Goal: Check status: Check status

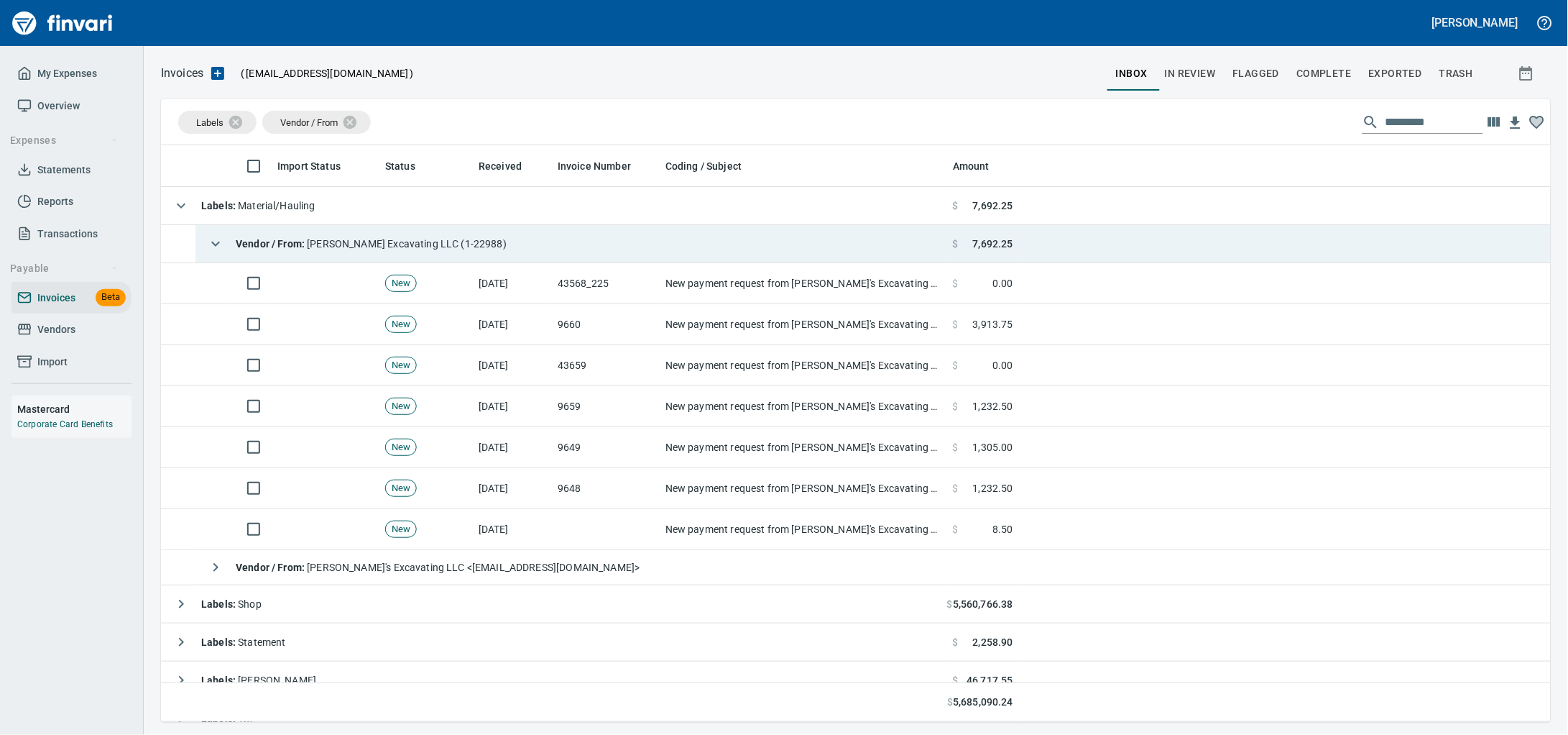
scroll to position [563, 1363]
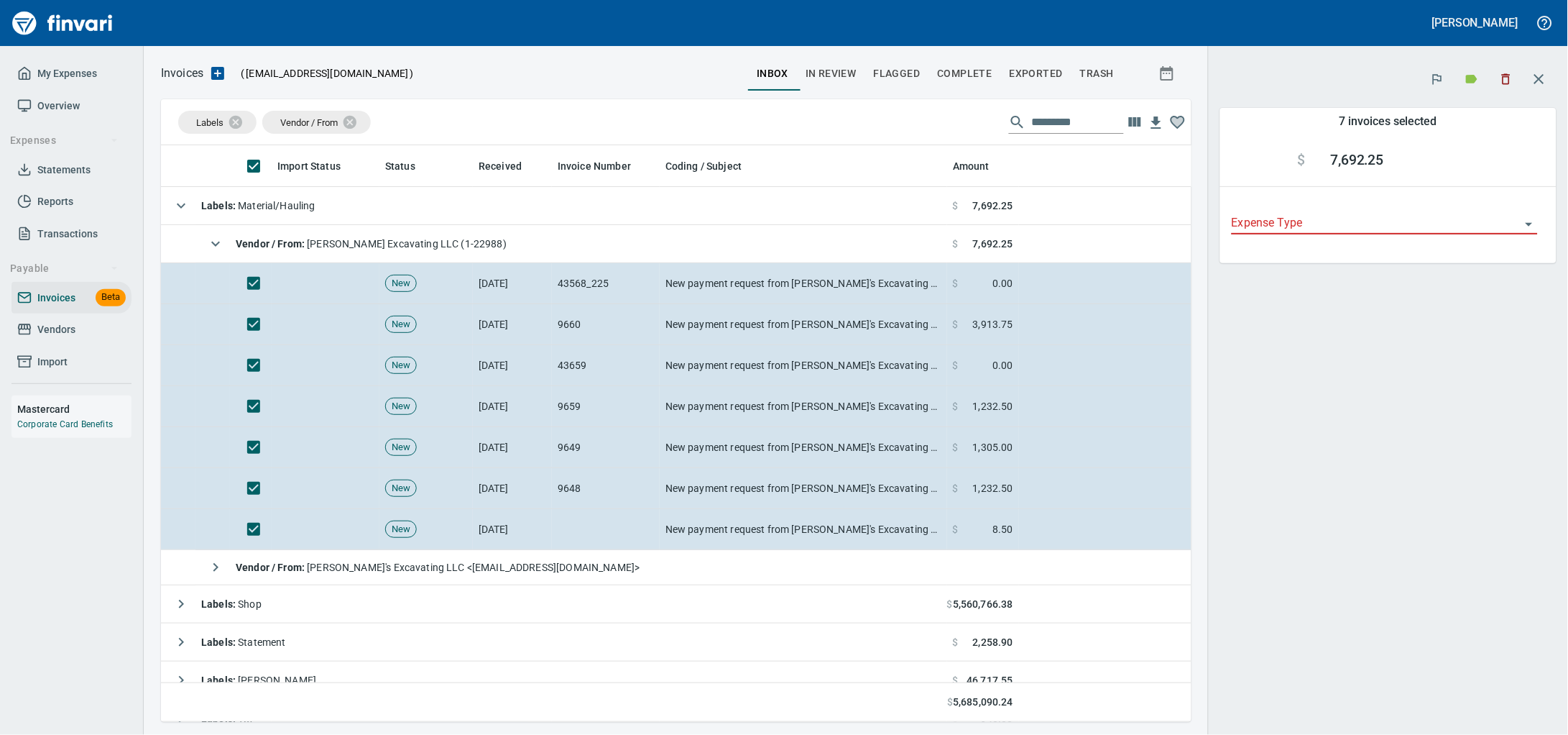
scroll to position [563, 1003]
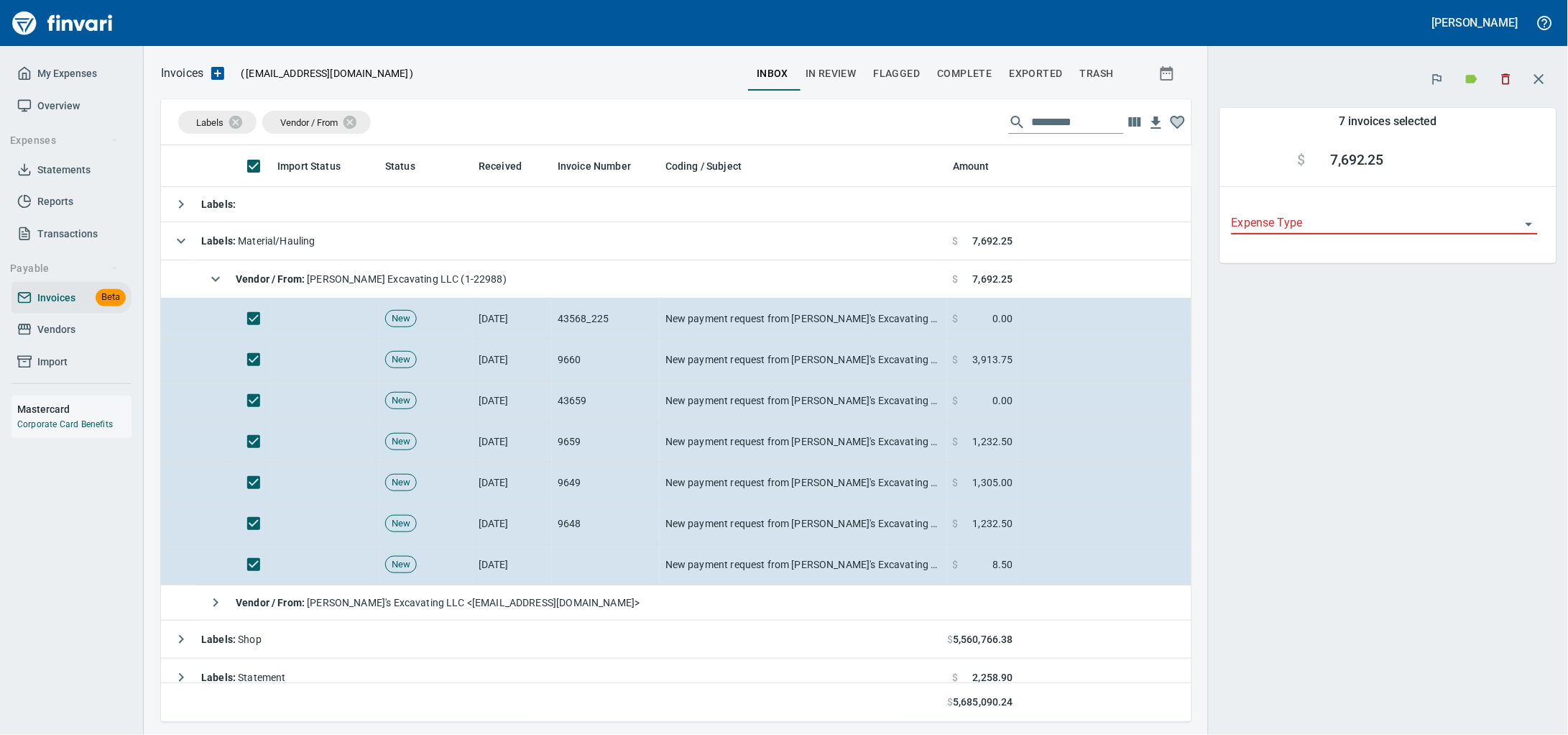
click at [1509, 85] on icon "button" at bounding box center [1506, 79] width 14 height 14
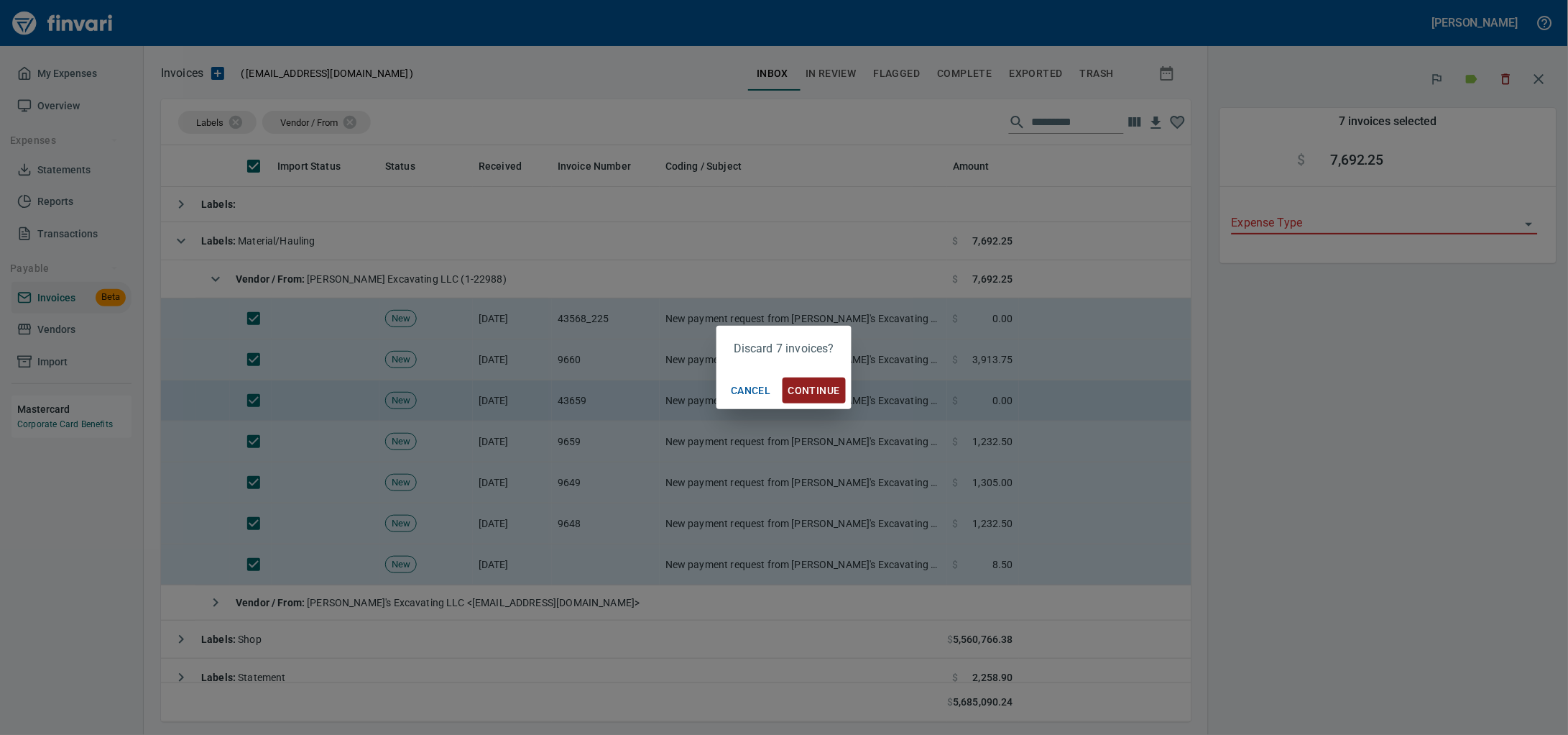
click at [835, 394] on span "Continue" at bounding box center [814, 390] width 52 height 18
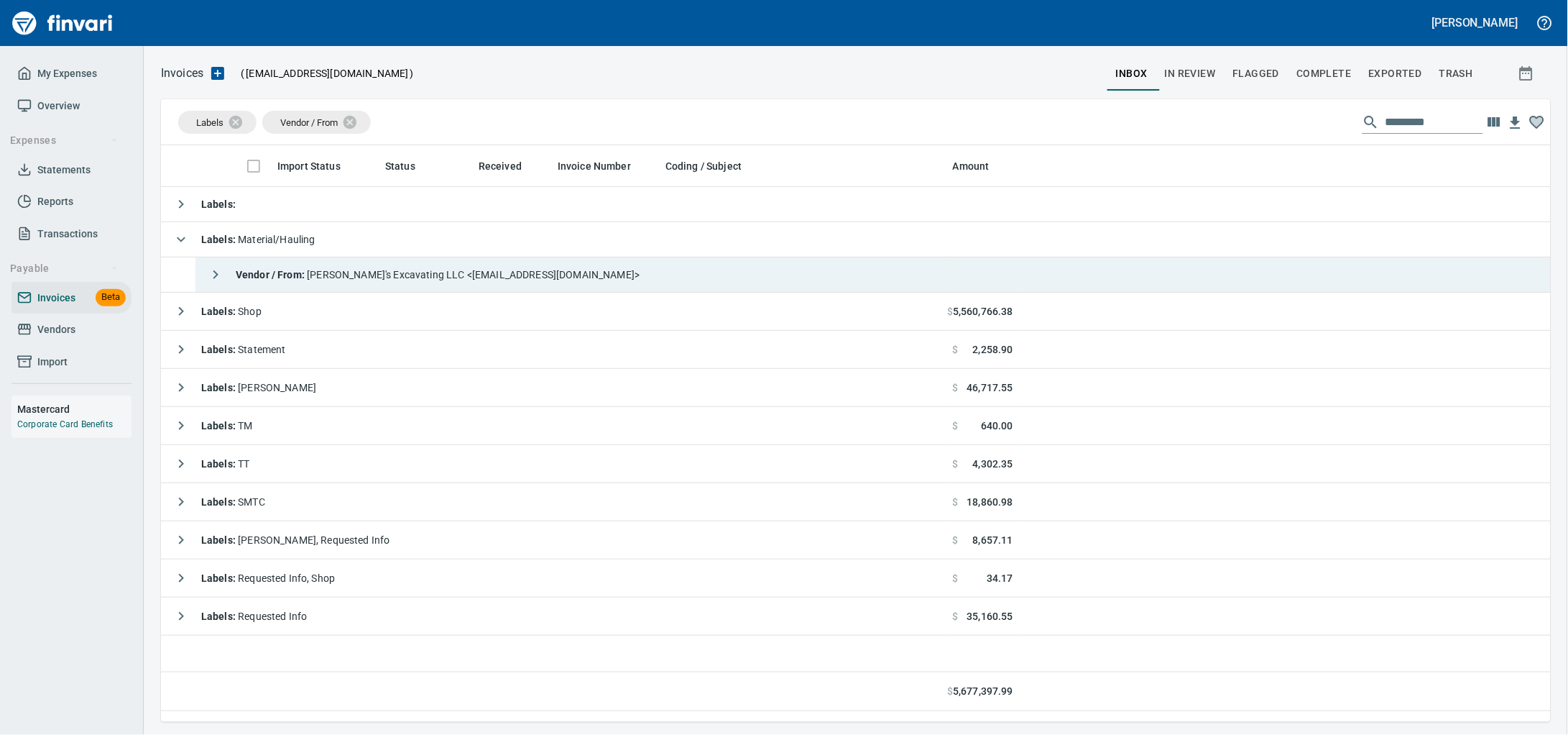
scroll to position [563, 1360]
click at [385, 274] on div "Vendor / From : [PERSON_NAME]'s Excavating LLC <[EMAIL_ADDRESS][DOMAIN_NAME]>" at bounding box center [420, 275] width 438 height 29
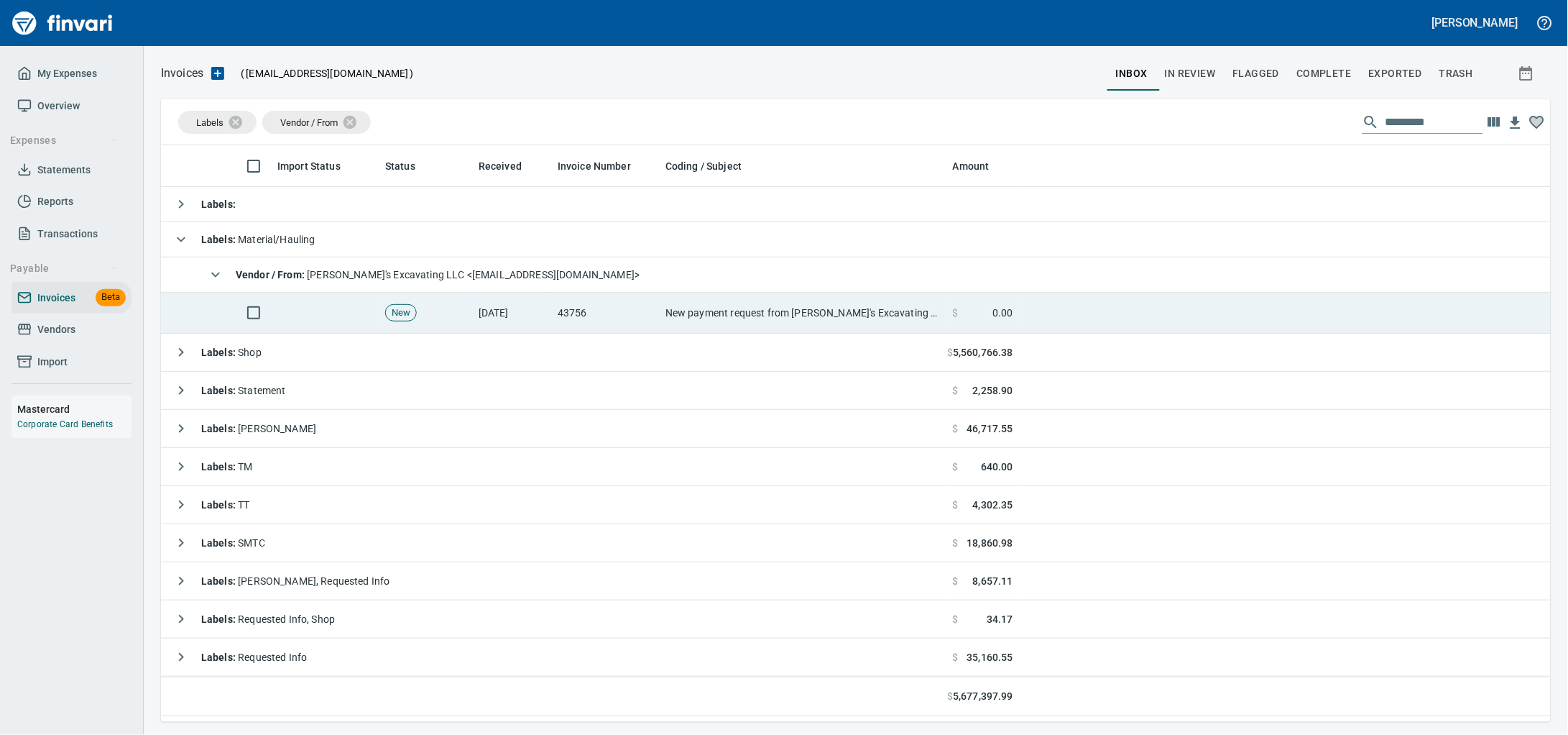
click at [367, 321] on td at bounding box center [325, 313] width 108 height 41
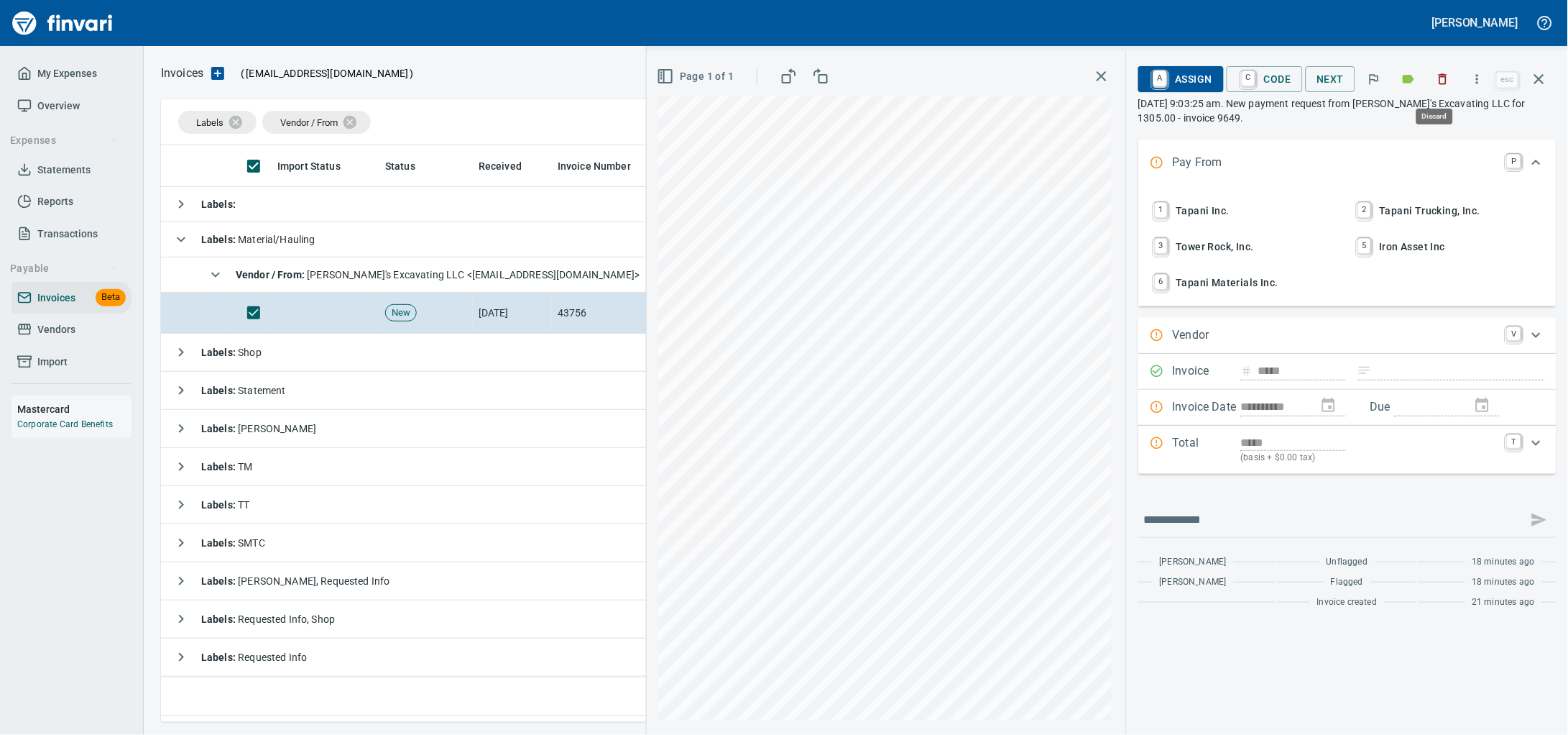
click at [1440, 78] on icon "button" at bounding box center [1444, 79] width 9 height 10
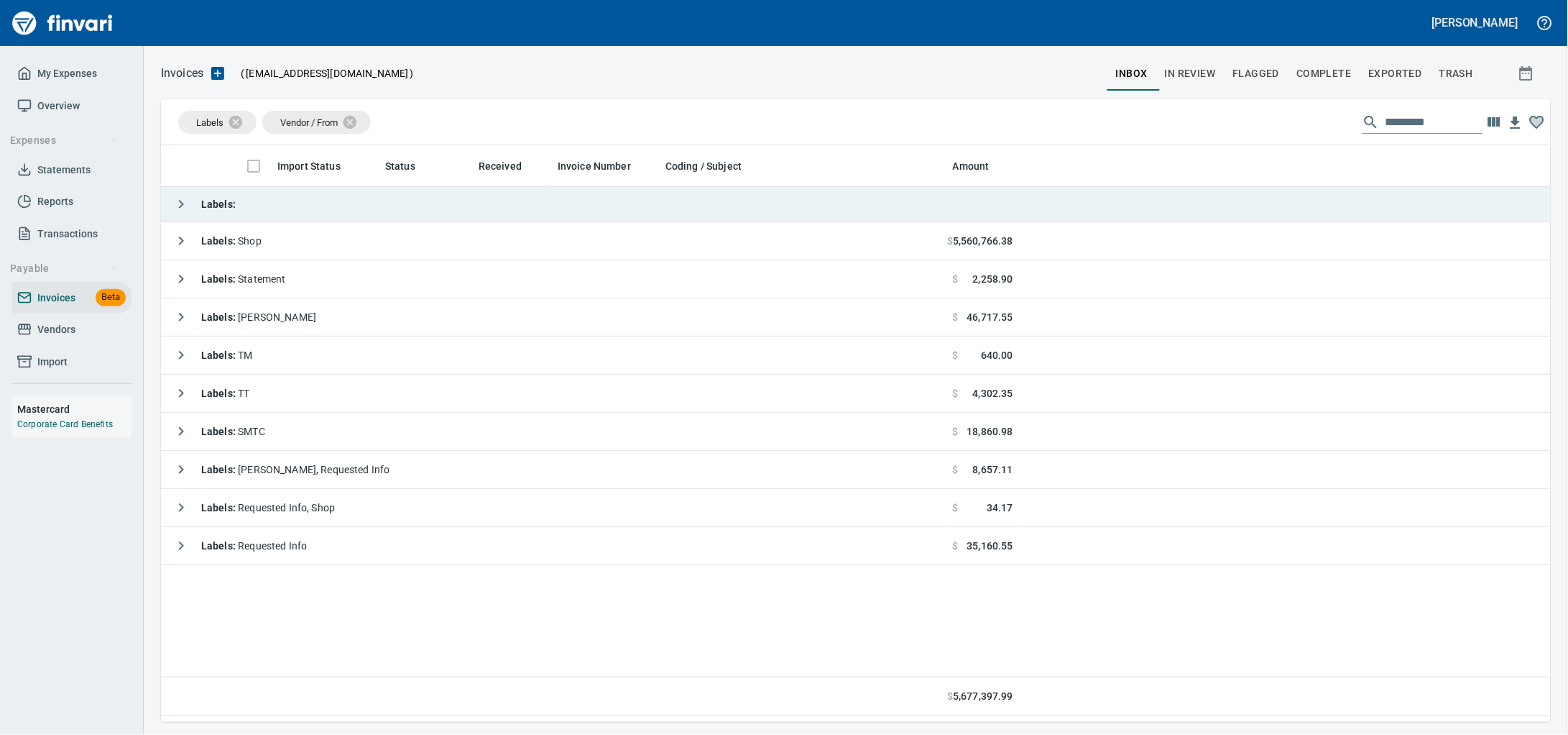
scroll to position [563, 1362]
click at [339, 206] on td "Labels :" at bounding box center [554, 204] width 786 height 35
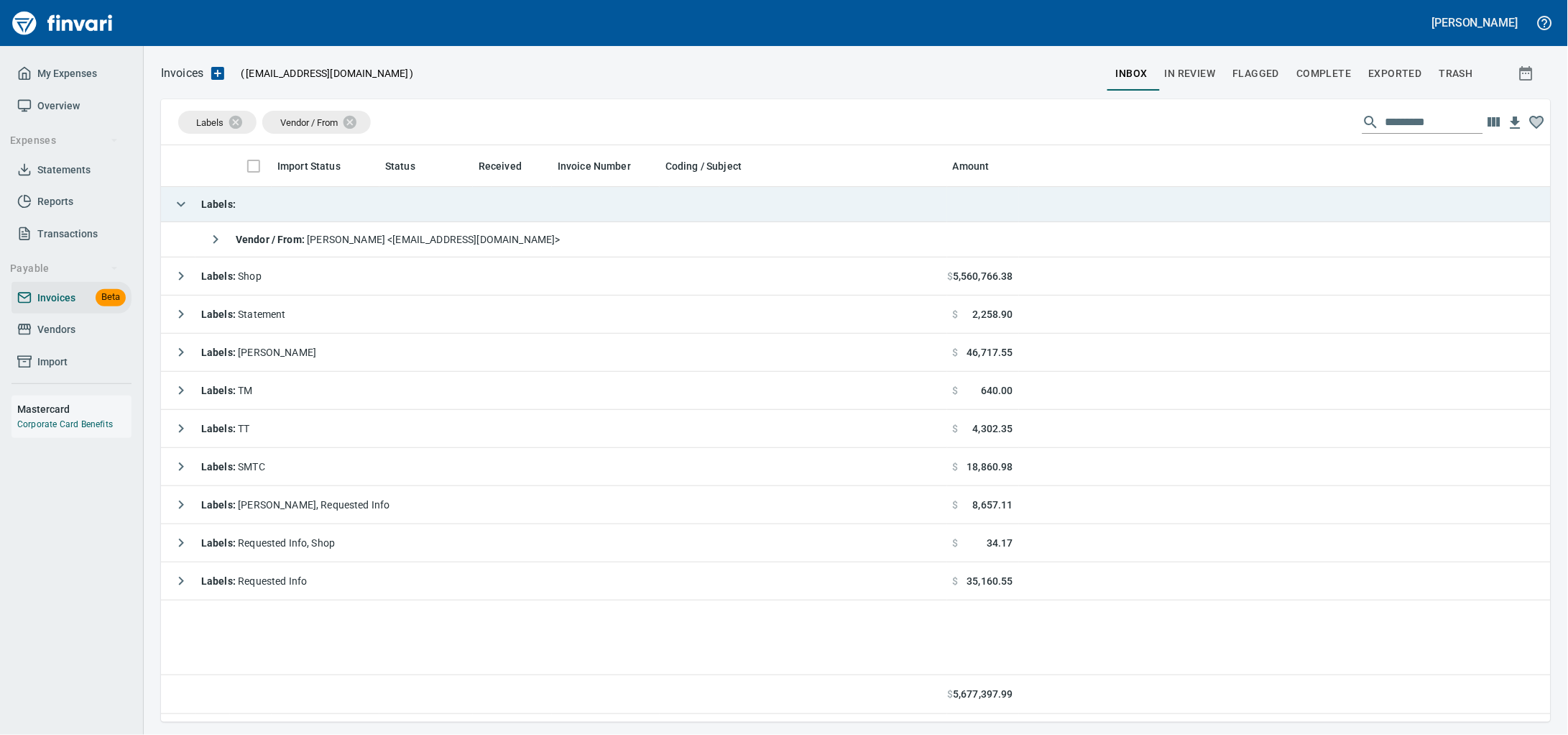
click at [339, 206] on td "Labels :" at bounding box center [554, 204] width 786 height 35
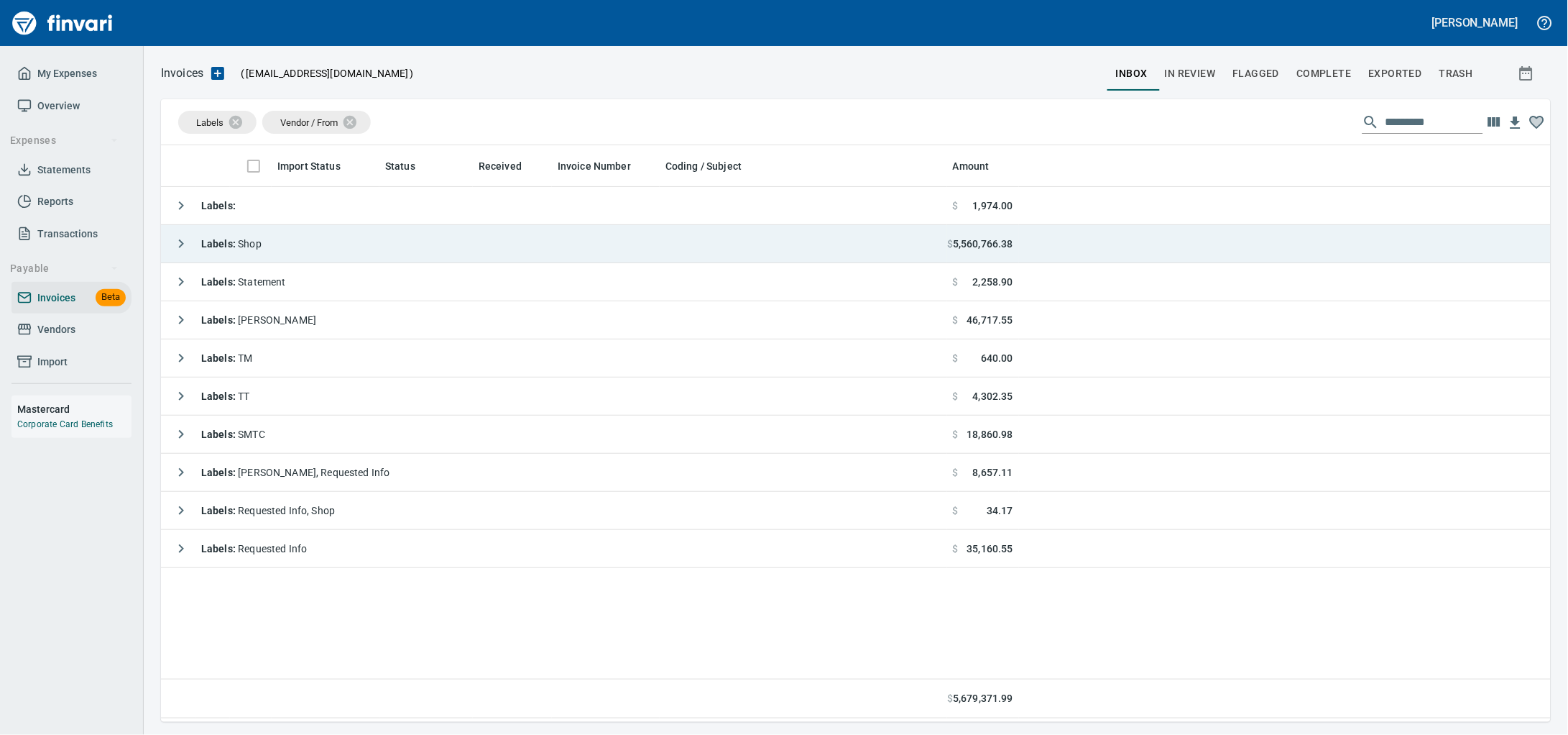
scroll to position [563, 1363]
